Goal: Transaction & Acquisition: Purchase product/service

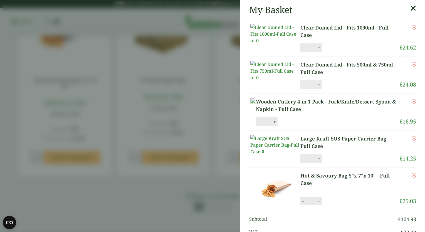
click at [410, 9] on icon at bounding box center [413, 8] width 6 height 8
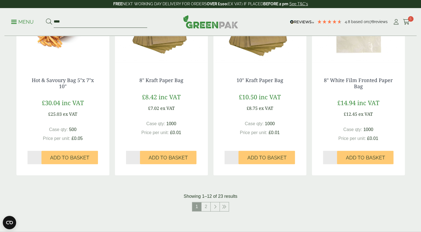
click at [66, 19] on input "****" at bounding box center [100, 22] width 93 height 12
type input "*"
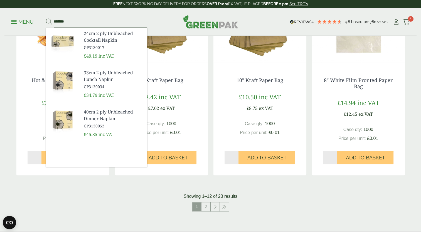
type input "*******"
click at [97, 77] on span "33cm 2 ply Unbleached Lunch Napkin" at bounding box center [113, 75] width 59 height 13
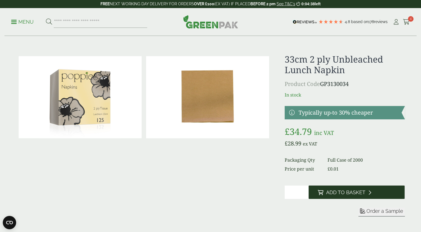
click at [340, 195] on span "Add to Basket" at bounding box center [345, 192] width 39 height 6
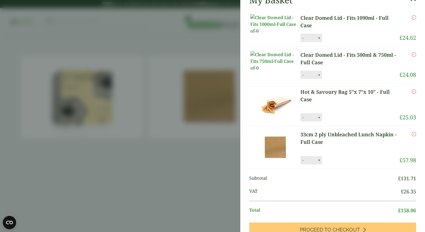
scroll to position [12, 0]
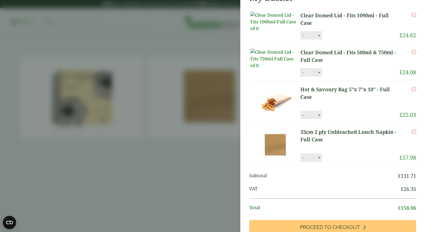
click at [304, 160] on button "-" at bounding box center [303, 157] width 4 height 5
type input "*"
click at [329, 162] on button "Update" at bounding box center [337, 157] width 28 height 8
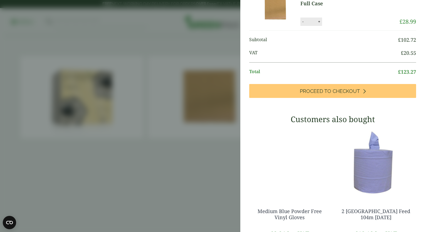
scroll to position [133, 0]
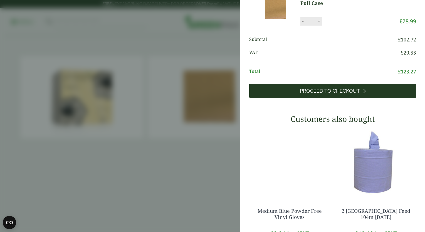
click at [329, 94] on span "Proceed to Checkout" at bounding box center [330, 91] width 60 height 6
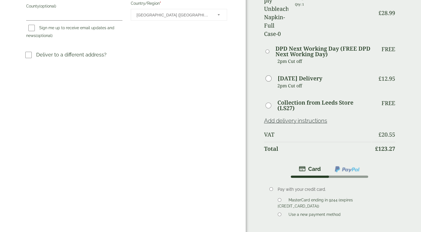
scroll to position [178, 0]
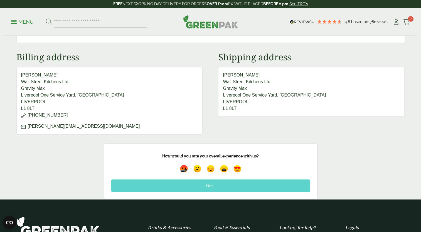
scroll to position [252, 0]
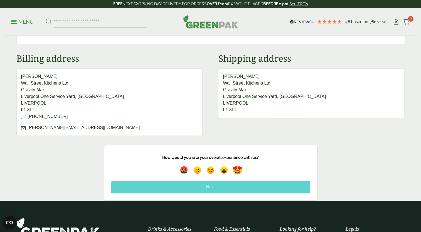
click at [240, 165] on img at bounding box center [237, 170] width 13 height 13
click at [222, 184] on div "Next" at bounding box center [210, 187] width 199 height 12
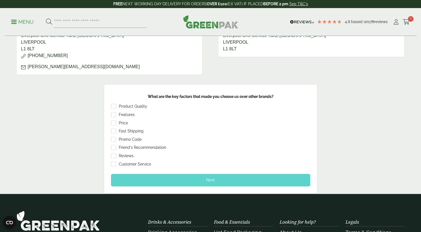
scroll to position [313, 0]
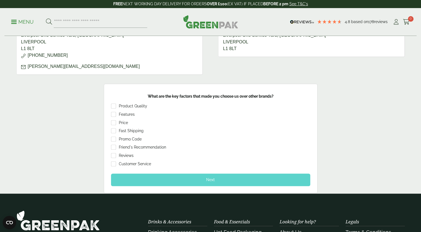
click at [209, 173] on div "Next" at bounding box center [210, 179] width 199 height 12
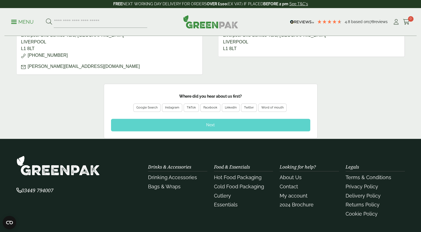
click at [156, 105] on div "Google Search" at bounding box center [146, 107] width 21 height 5
click at [207, 125] on div "Next" at bounding box center [210, 125] width 199 height 12
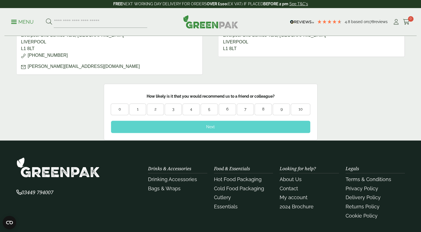
click at [297, 106] on div "10" at bounding box center [300, 109] width 19 height 6
click at [229, 121] on div "Next" at bounding box center [210, 127] width 199 height 12
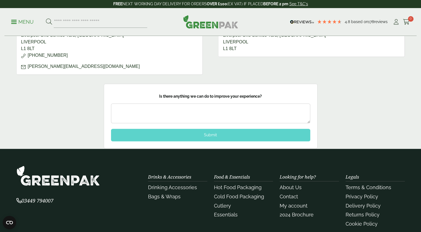
click at [205, 110] on textarea at bounding box center [210, 113] width 199 height 20
type textarea "**********"
click at [202, 132] on div "Submit" at bounding box center [210, 135] width 199 height 12
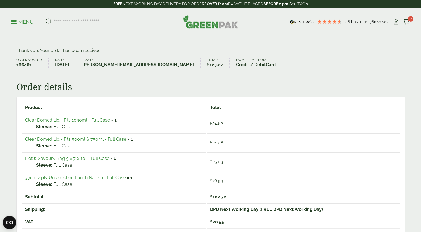
scroll to position [0, 0]
